Goal: Task Accomplishment & Management: Use online tool/utility

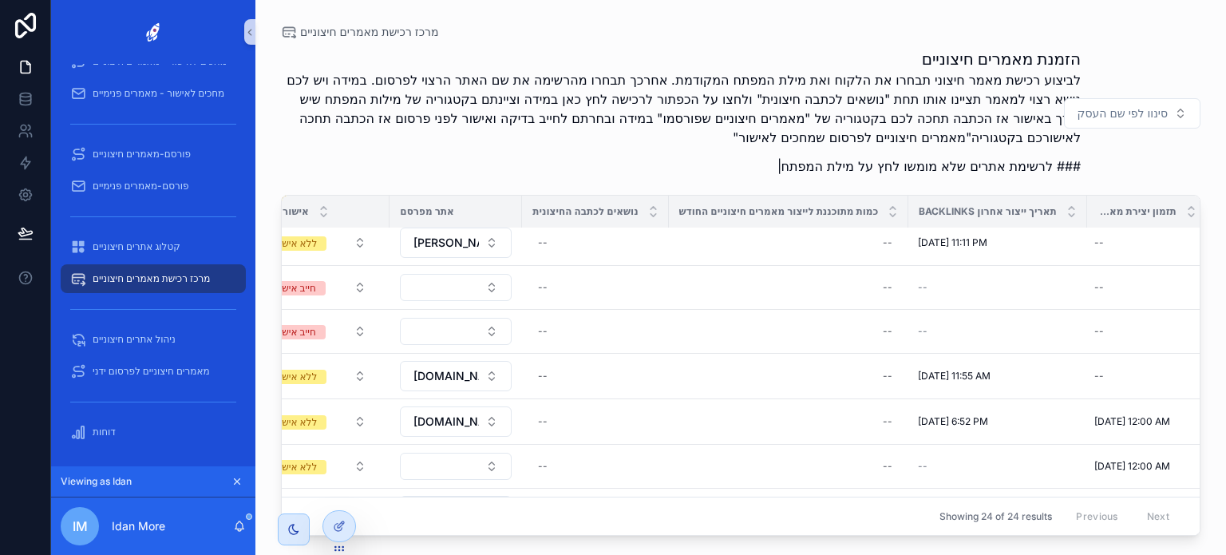
scroll to position [319, 312]
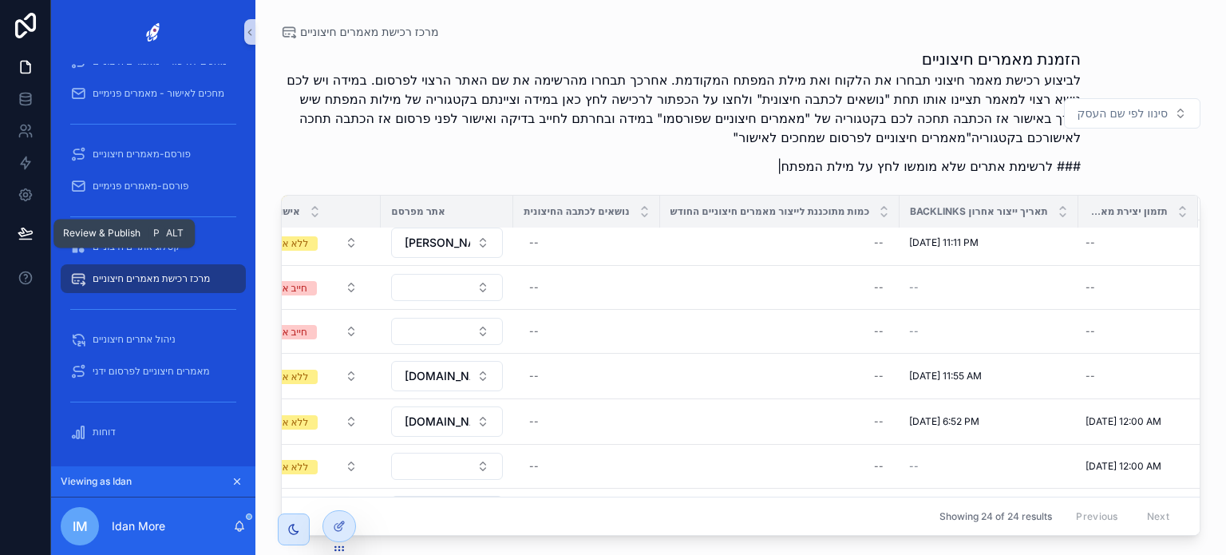
click at [22, 233] on icon at bounding box center [25, 232] width 14 height 8
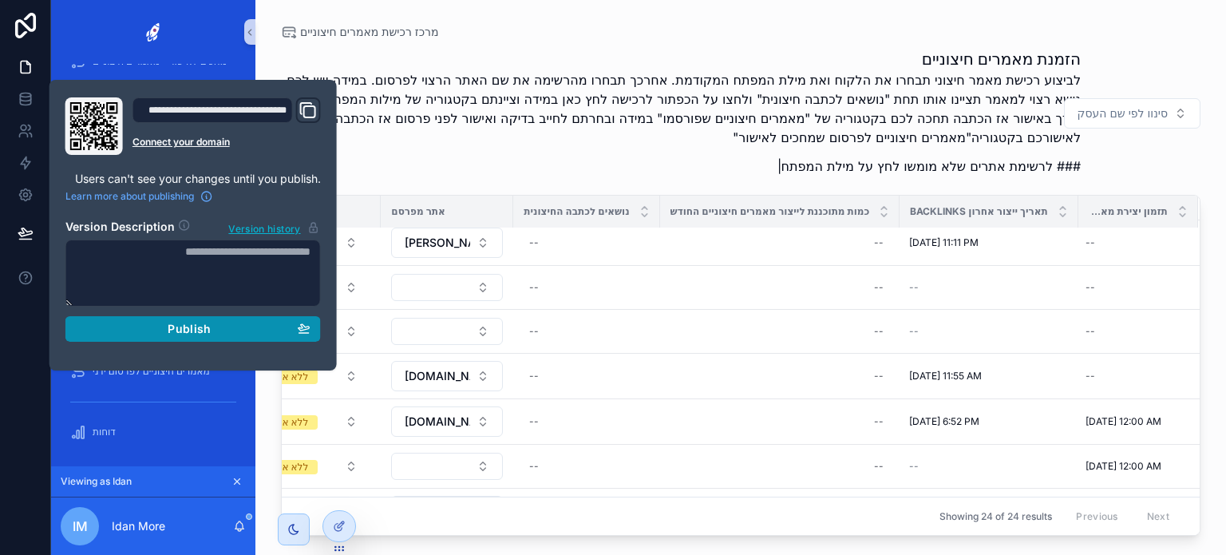
click at [176, 333] on span "Publish" at bounding box center [189, 329] width 43 height 14
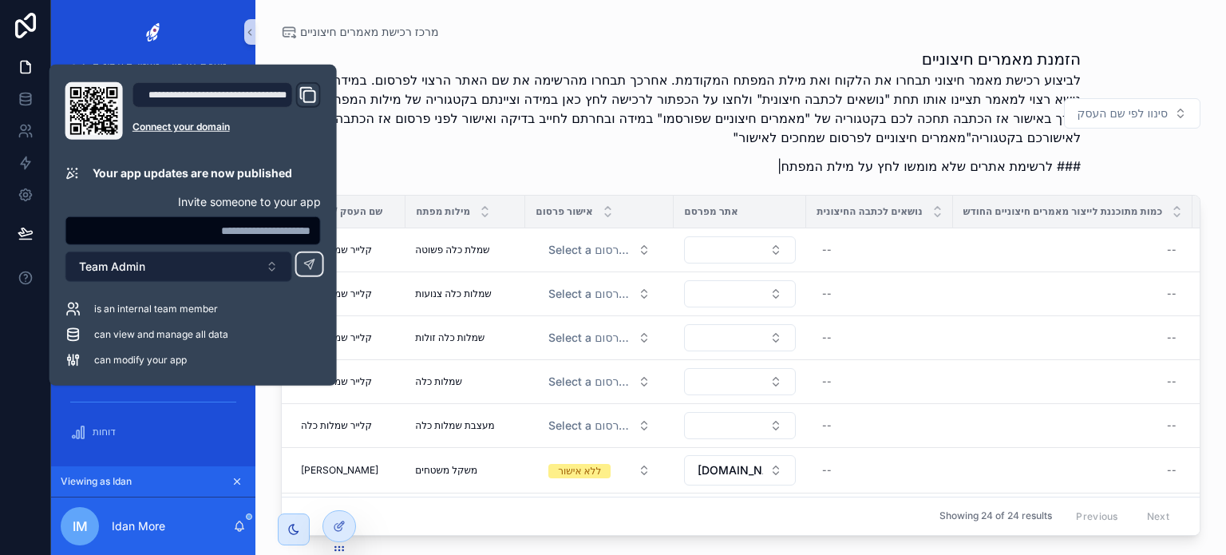
click at [163, 271] on button "Team Admin" at bounding box center [178, 267] width 227 height 30
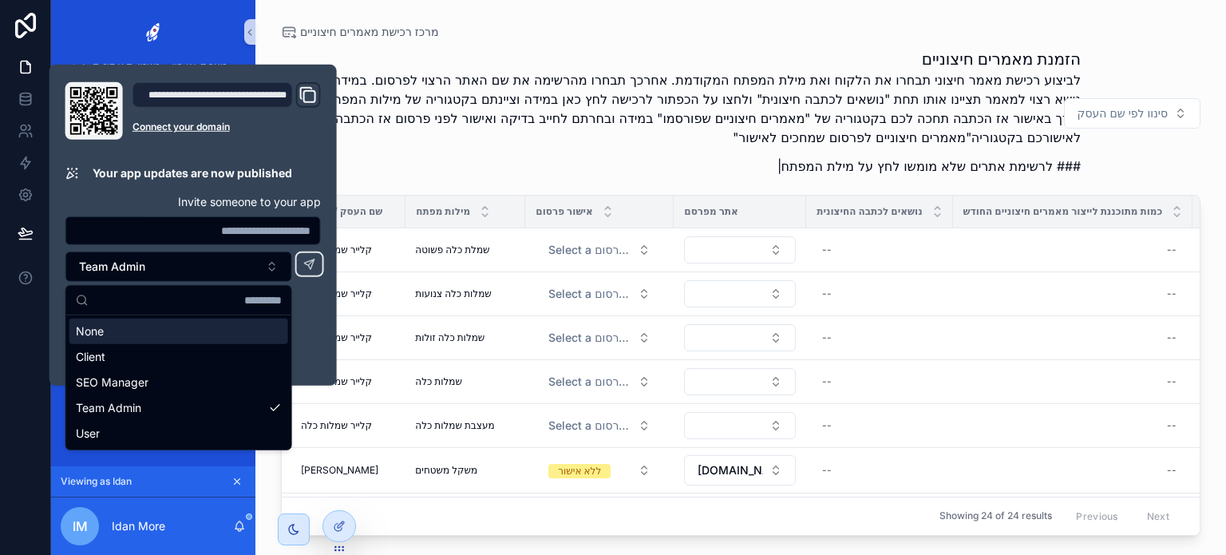
drag, startPoint x: 101, startPoint y: 334, endPoint x: 150, endPoint y: 331, distance: 49.6
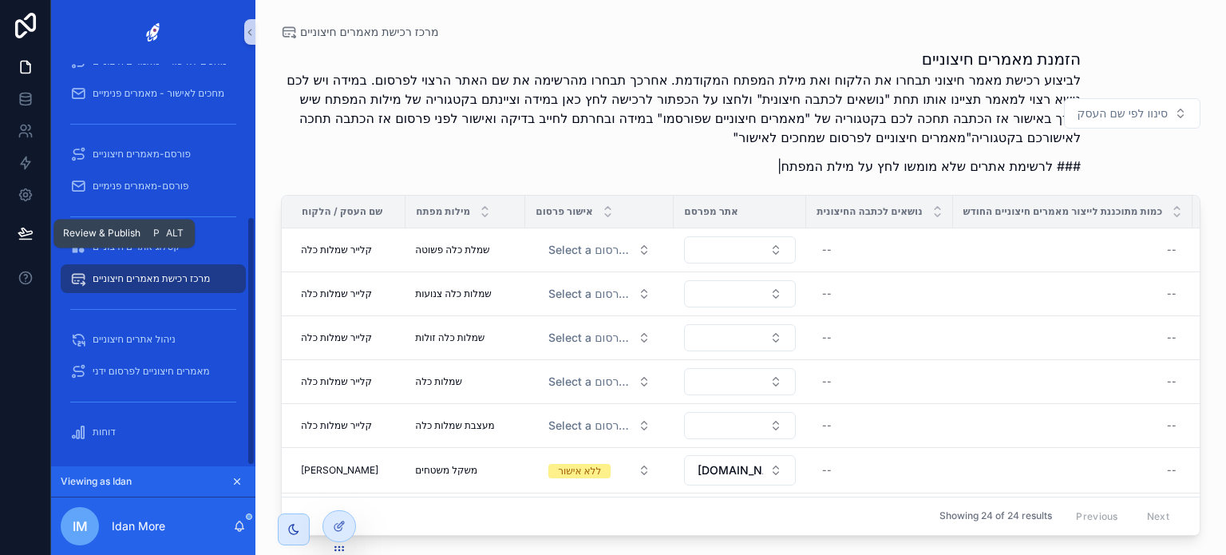
click at [20, 231] on icon at bounding box center [26, 233] width 16 height 16
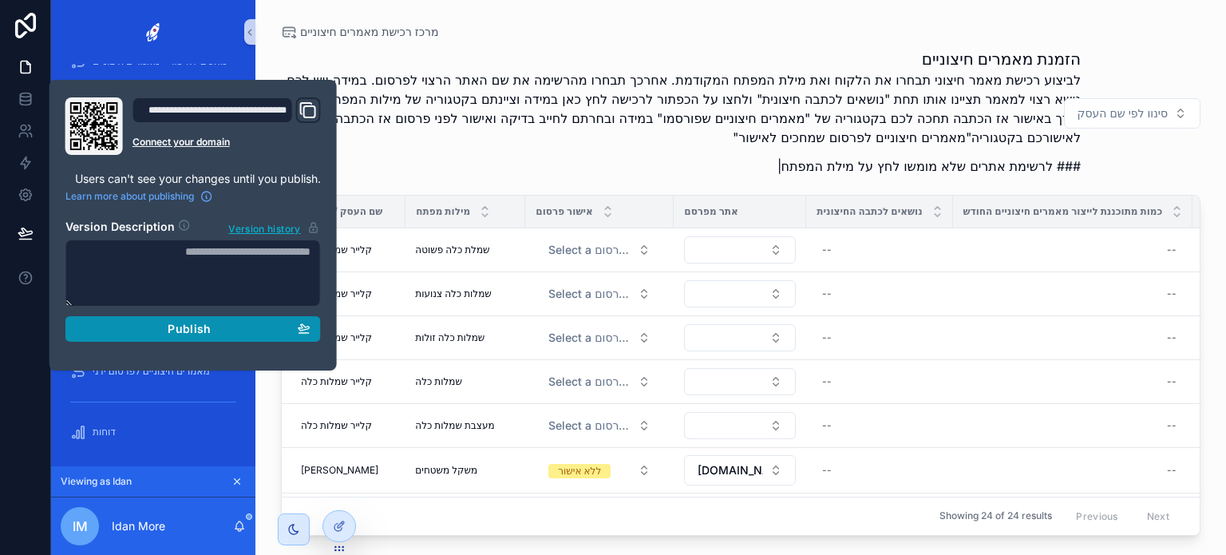
click at [224, 327] on div "Publish" at bounding box center [193, 329] width 235 height 14
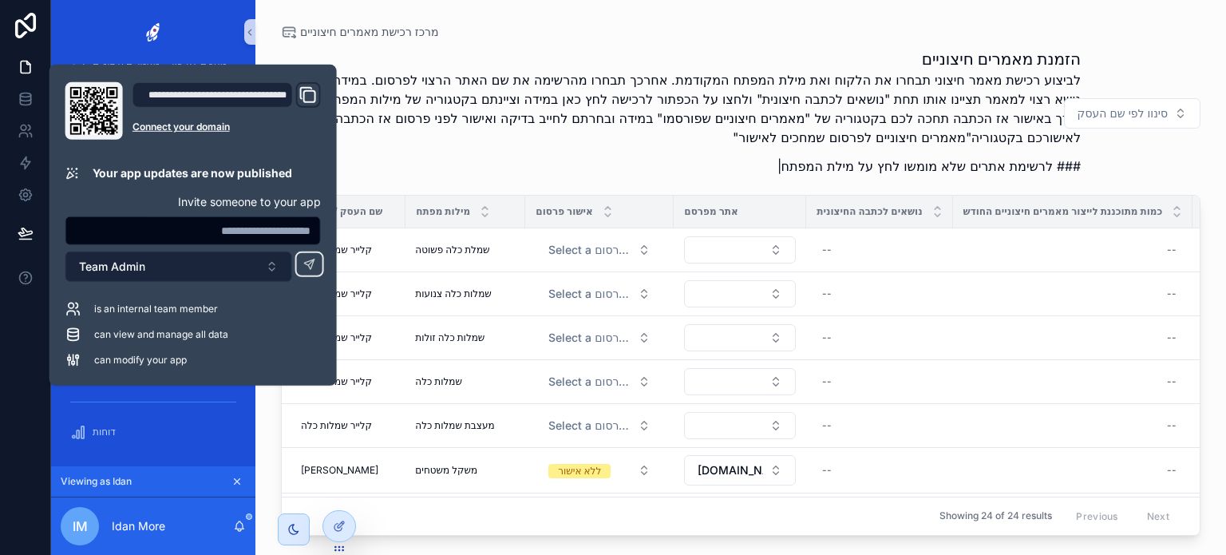
click at [163, 271] on button "Team Admin" at bounding box center [178, 267] width 227 height 30
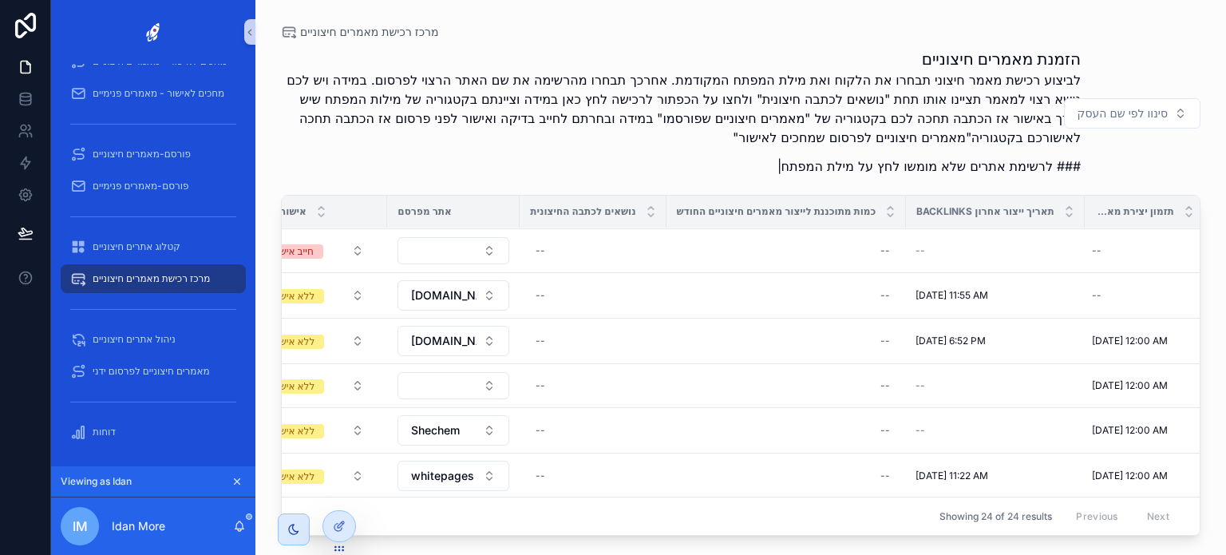
scroll to position [559, 299]
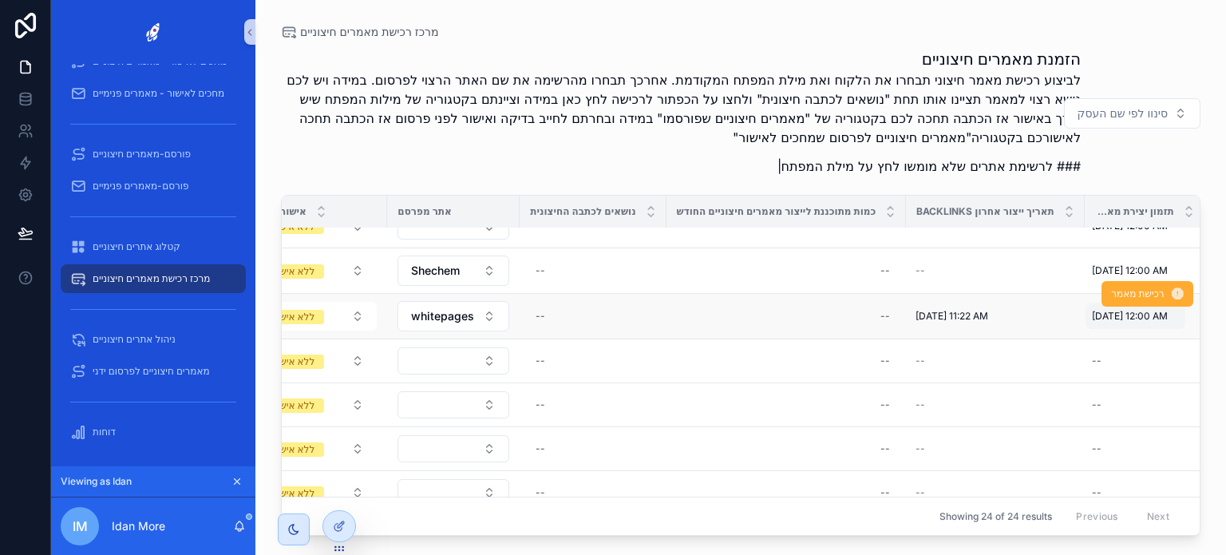
click at [1115, 317] on span "[DATE] 12:00 AM" at bounding box center [1130, 316] width 76 height 13
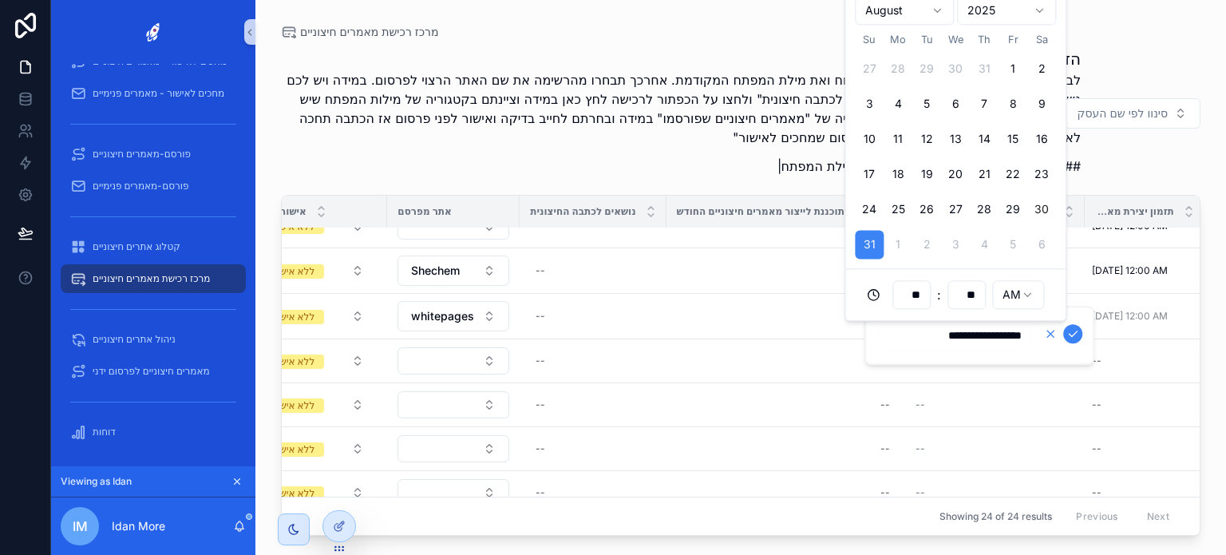
click at [1053, 334] on icon "scrollable content" at bounding box center [1050, 333] width 13 height 13
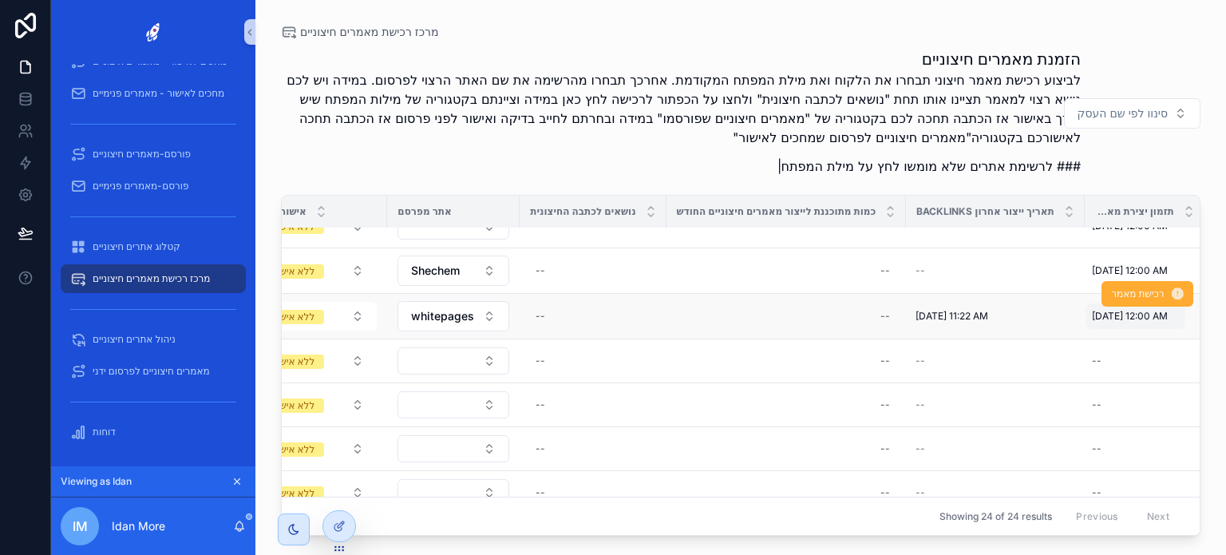
click at [1102, 319] on div "[DATE] 12:00 AM [DATE] 12:00 AM" at bounding box center [1136, 316] width 100 height 26
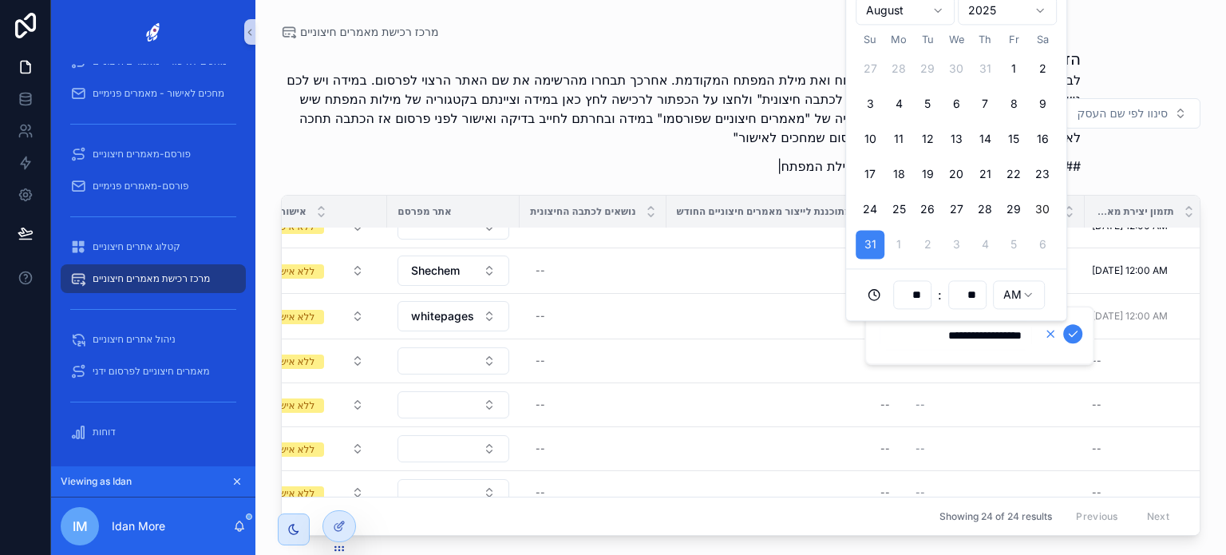
click at [1048, 333] on icon "scrollable content" at bounding box center [1050, 333] width 13 height 13
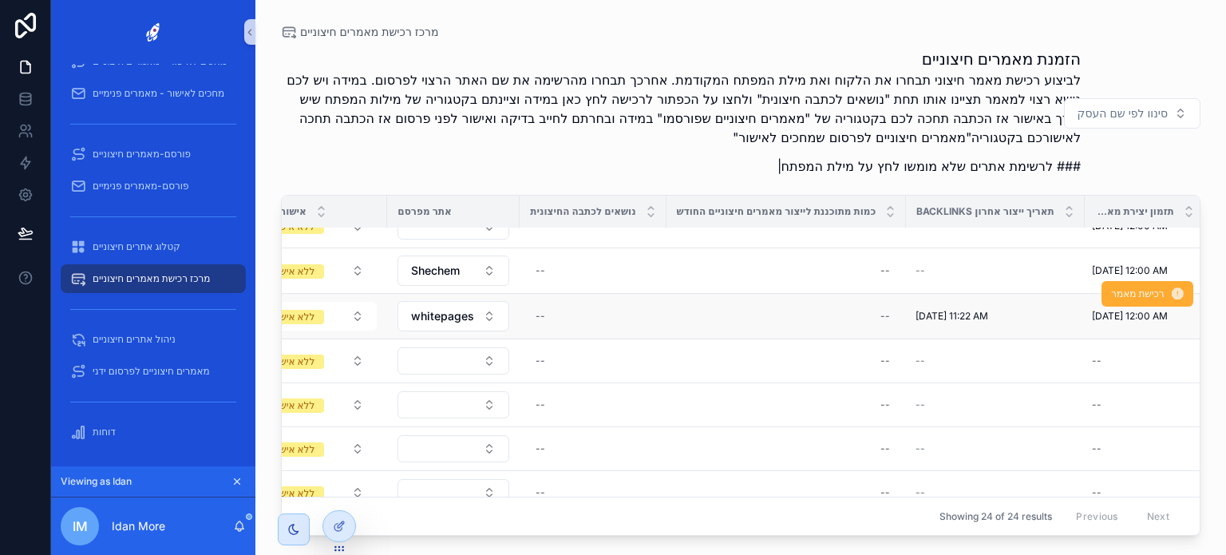
click at [1103, 310] on div "רכישת מאמר" at bounding box center [1148, 293] width 91 height 45
click at [1099, 313] on span "[DATE] 12:00 AM" at bounding box center [1130, 316] width 76 height 13
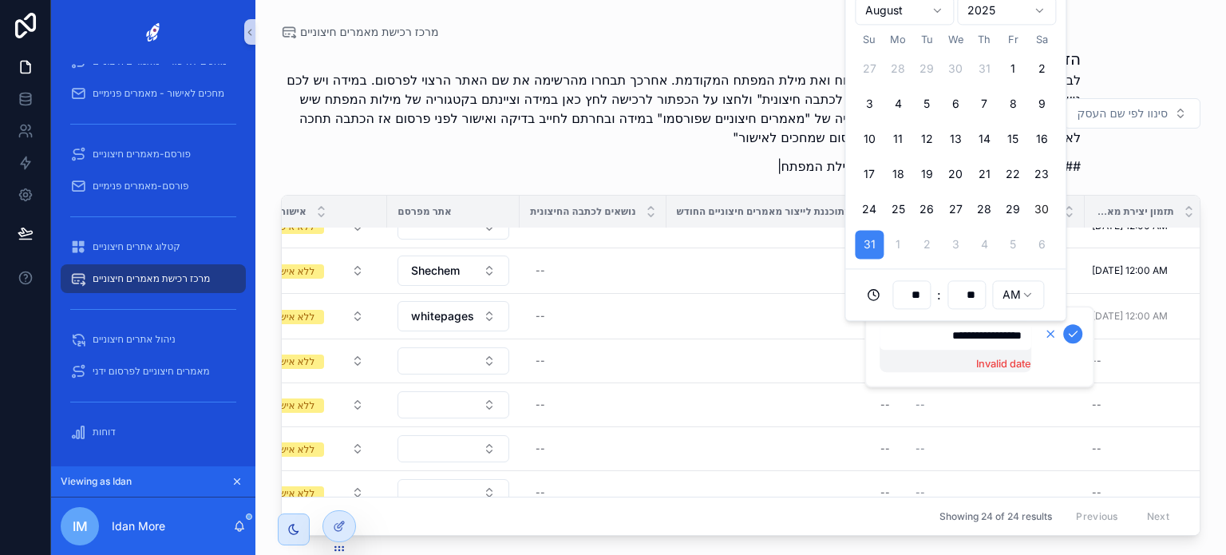
click at [1051, 334] on icon "scrollable content" at bounding box center [1051, 334] width 6 height 6
type input "**********"
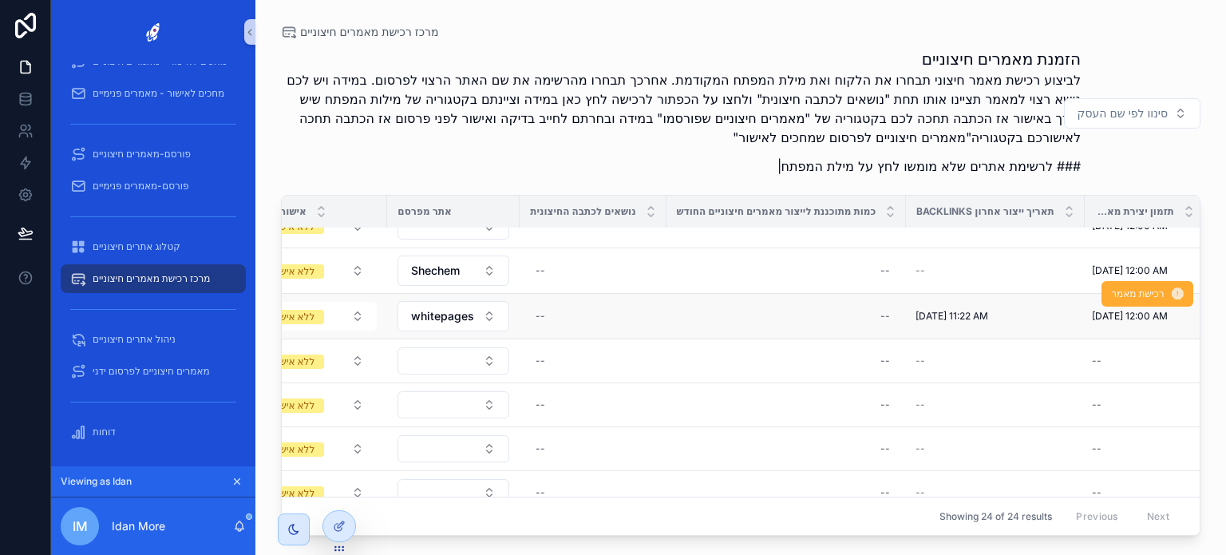
click at [1119, 329] on td "[DATE] 12:00 AM [DATE] 12:00 AM" at bounding box center [1145, 317] width 120 height 46
click at [1119, 322] on div "[DATE] 12:00 AM [DATE] 12:00 AM" at bounding box center [1136, 316] width 100 height 26
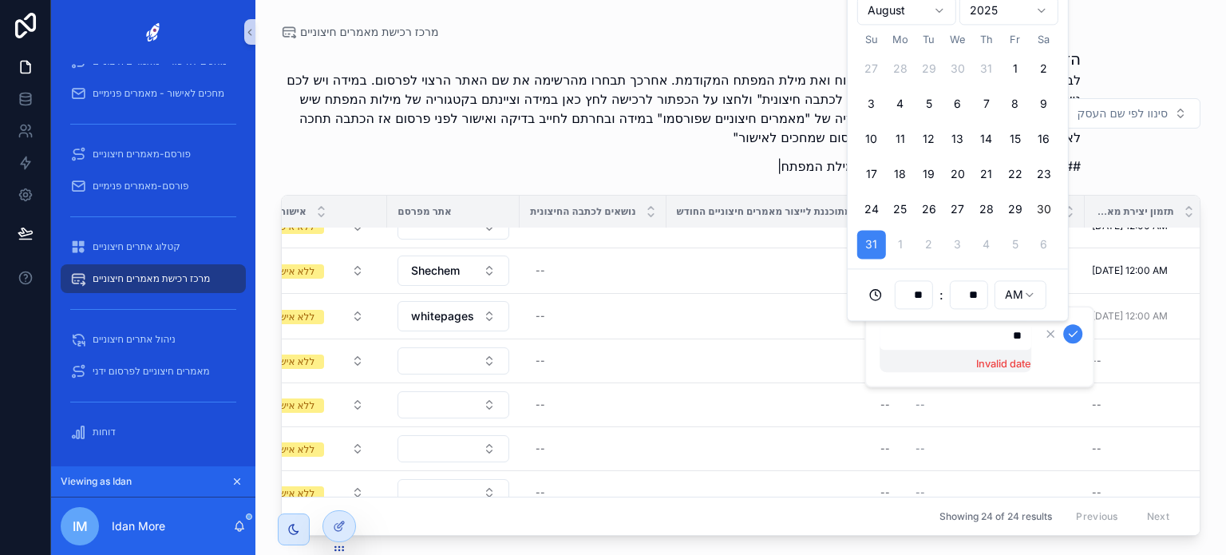
type input "*"
click at [1075, 331] on icon "scrollable content" at bounding box center [1073, 333] width 13 height 13
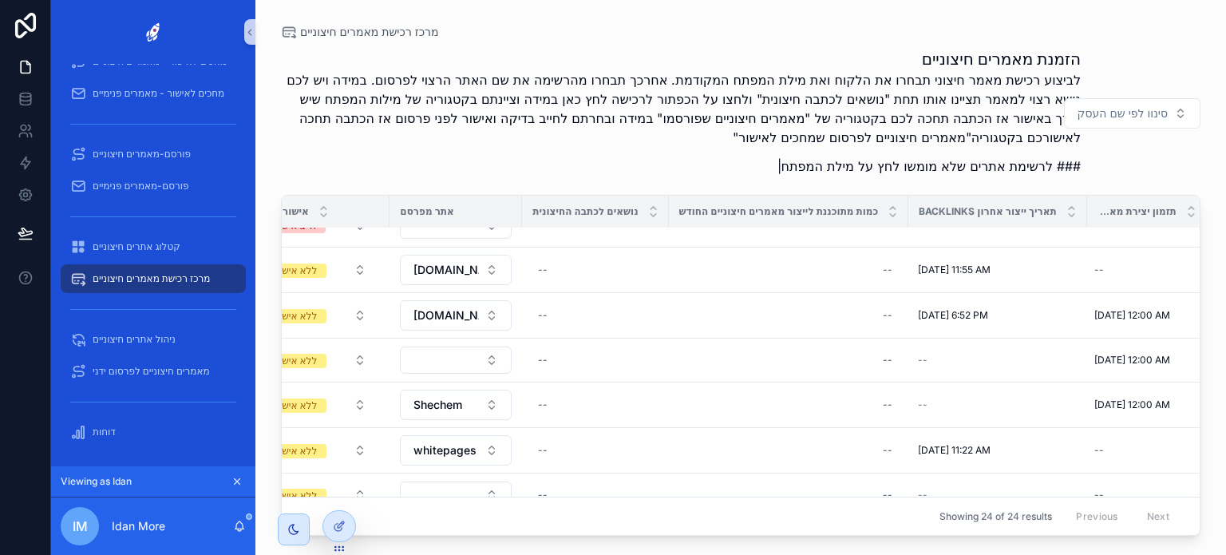
scroll to position [584, 297]
